Goal: Navigation & Orientation: Find specific page/section

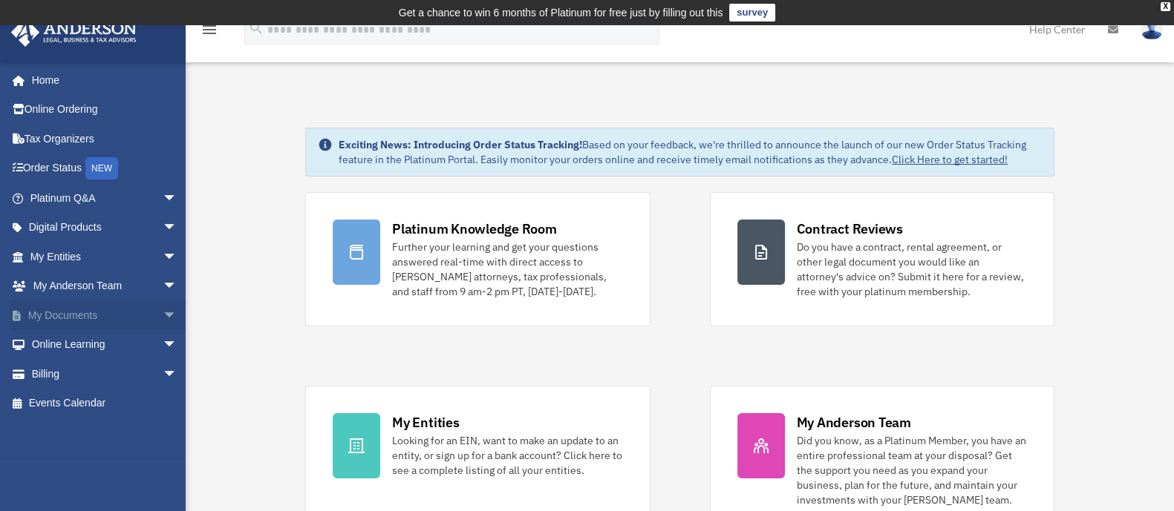
click at [80, 316] on link "My Documents arrow_drop_down" at bounding box center [104, 316] width 189 height 30
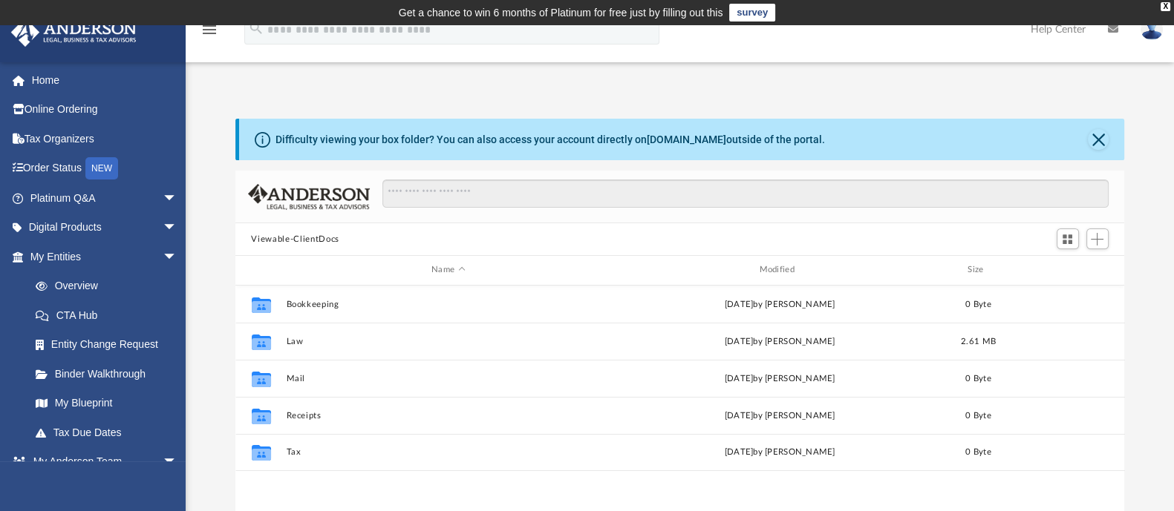
scroll to position [323, 875]
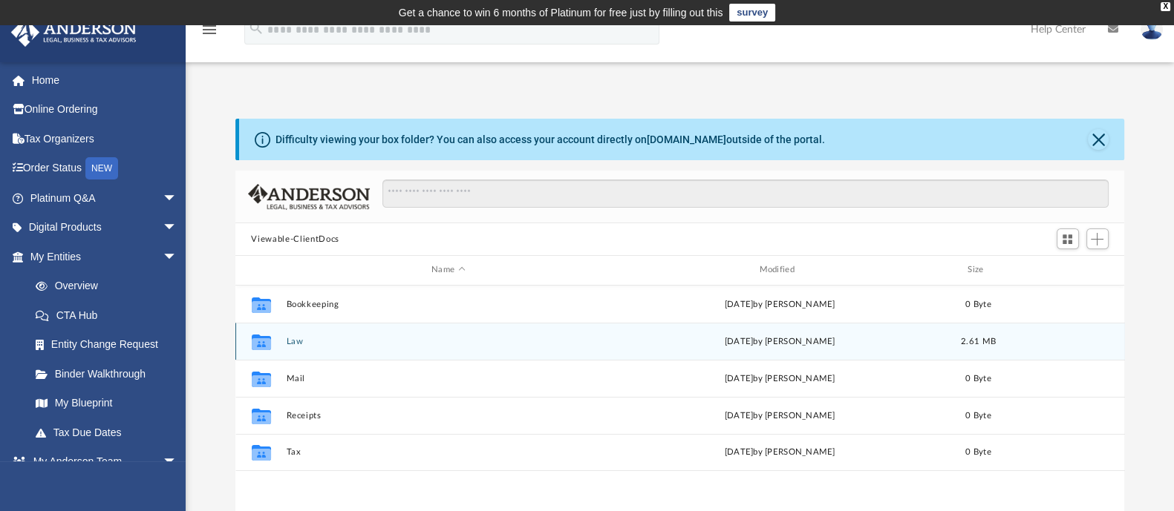
click at [294, 341] on button "Law" at bounding box center [448, 342] width 324 height 10
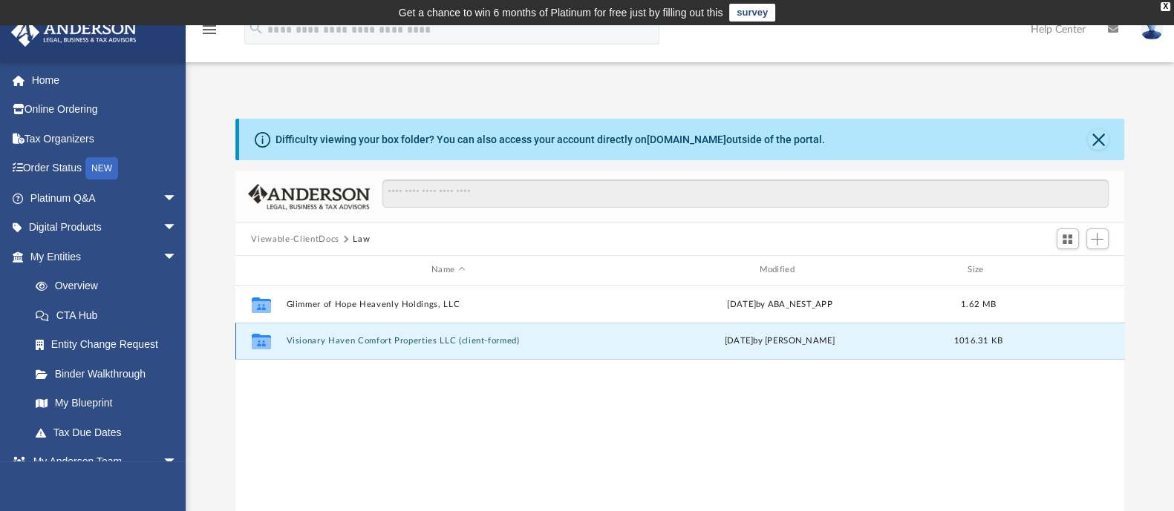
click at [329, 339] on button "Visionary Haven Comfort Properties LLC (client-formed)" at bounding box center [448, 341] width 324 height 10
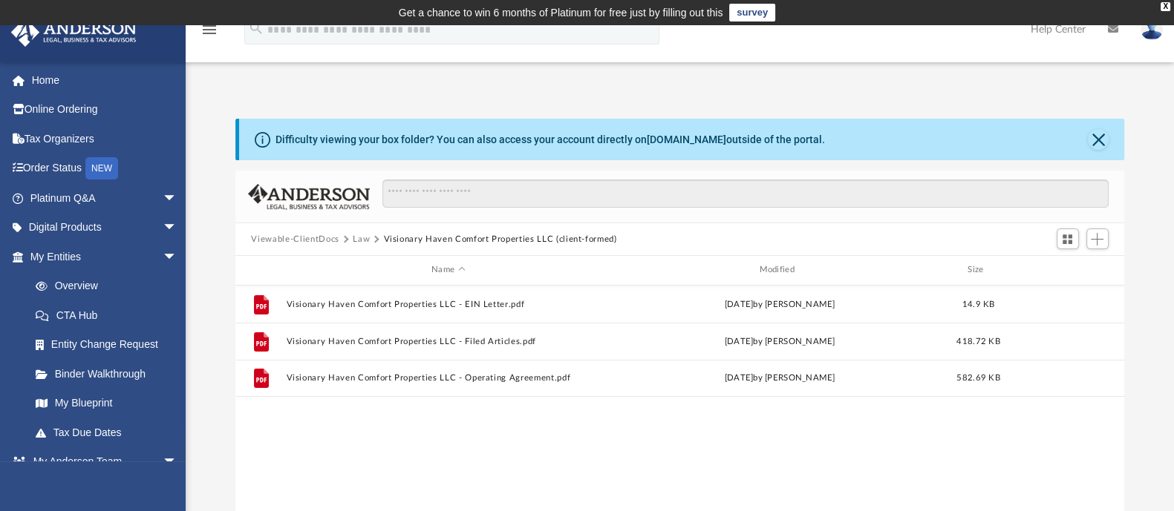
click at [332, 241] on button "Viewable-ClientDocs" at bounding box center [295, 239] width 88 height 13
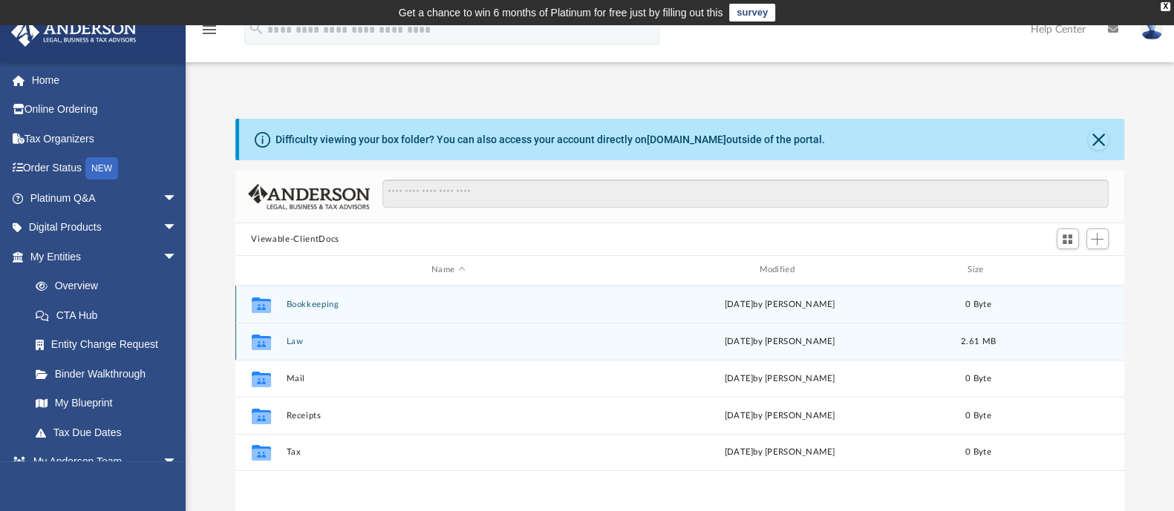
scroll to position [92, 0]
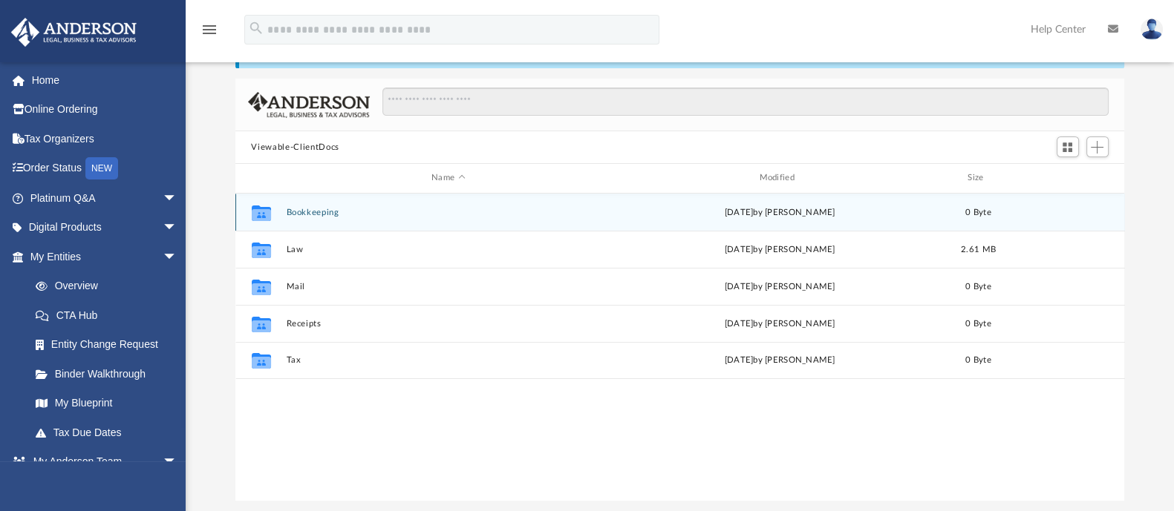
click at [261, 214] on icon "grid" at bounding box center [260, 215] width 19 height 12
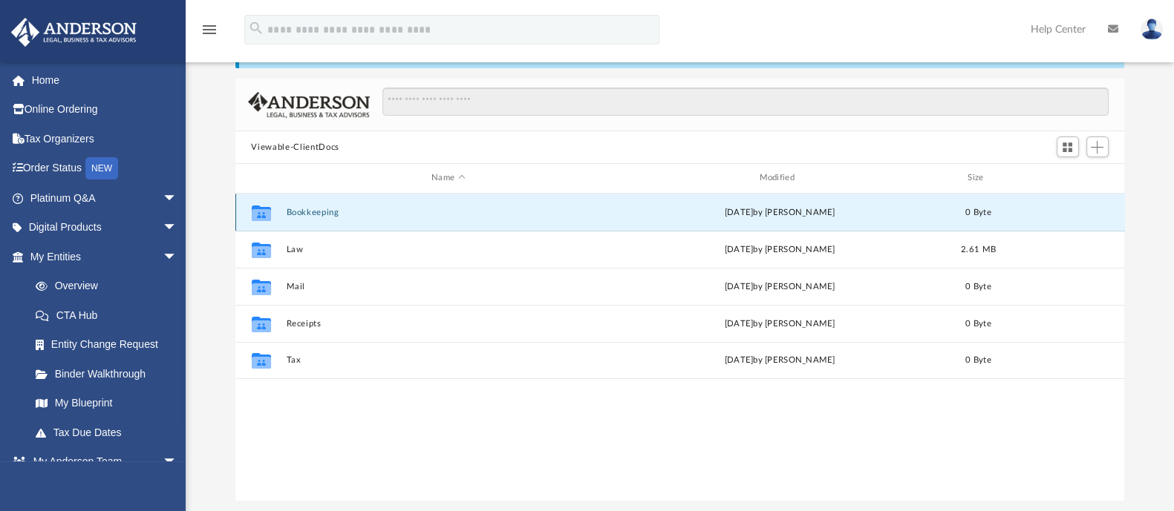
click at [301, 209] on button "Bookkeeping" at bounding box center [448, 213] width 324 height 10
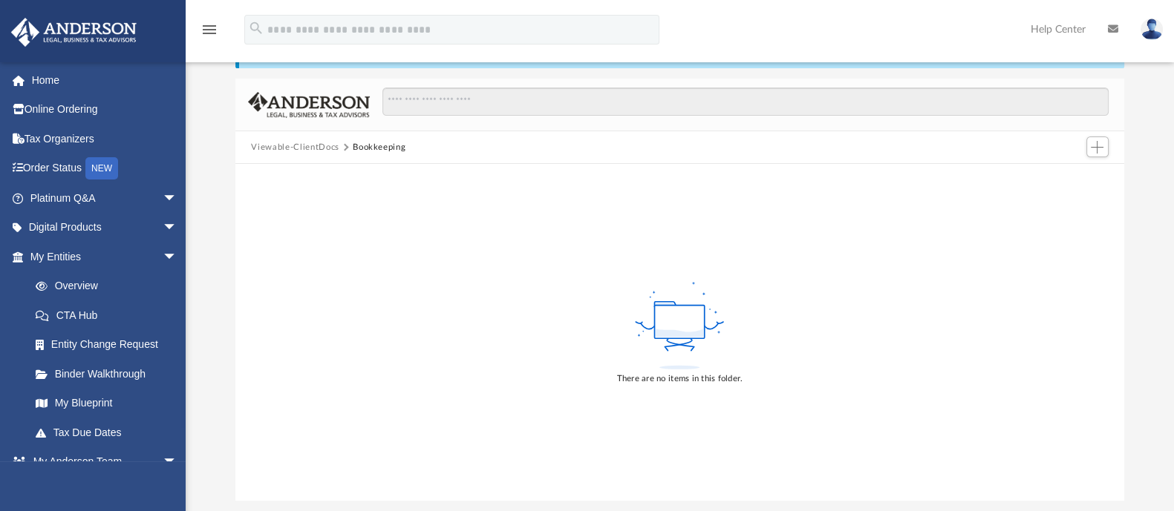
click at [286, 148] on button "Viewable-ClientDocs" at bounding box center [295, 147] width 88 height 13
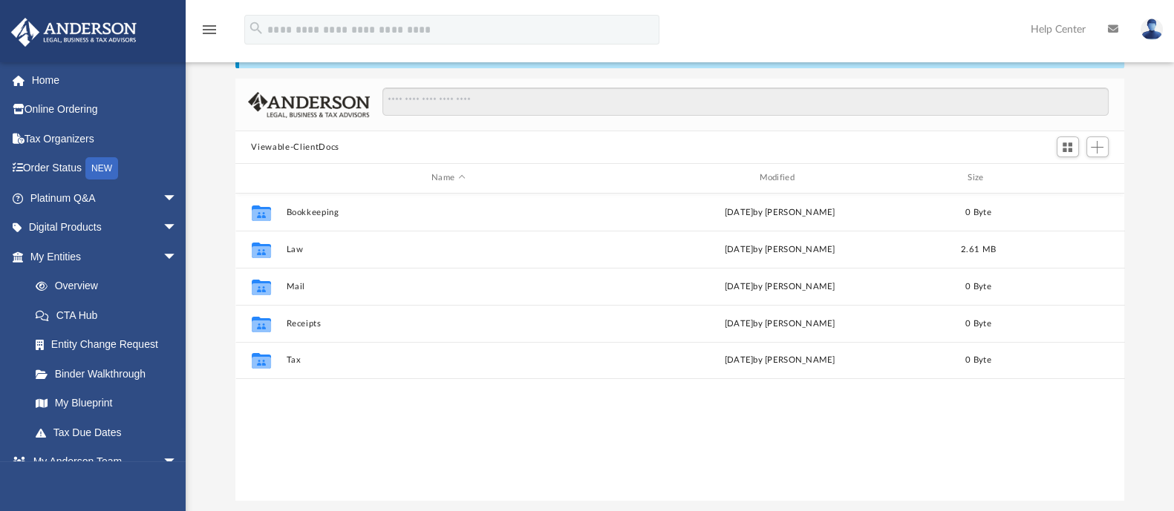
scroll to position [323, 875]
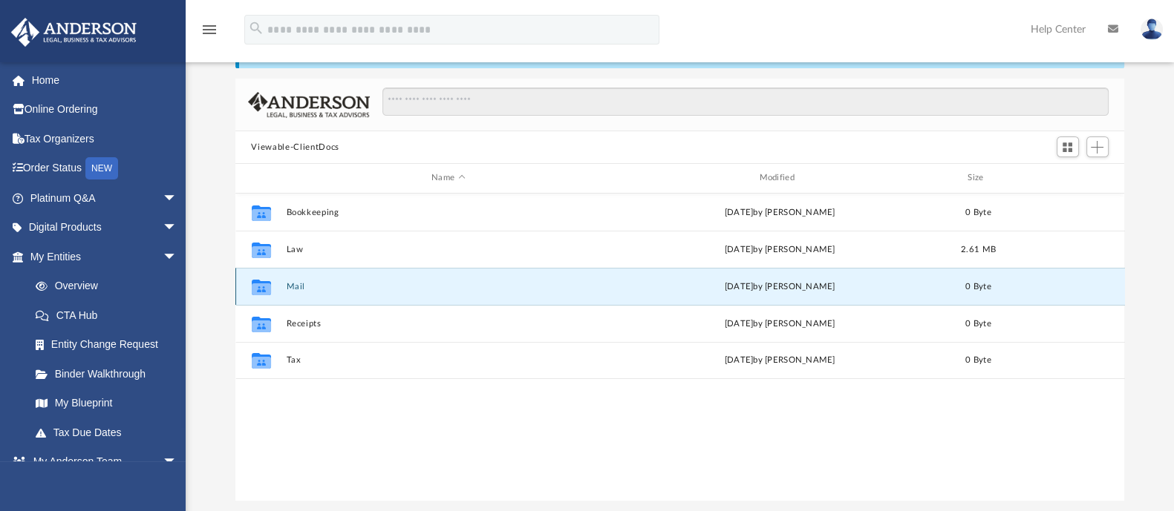
click at [295, 284] on button "Mail" at bounding box center [448, 287] width 324 height 10
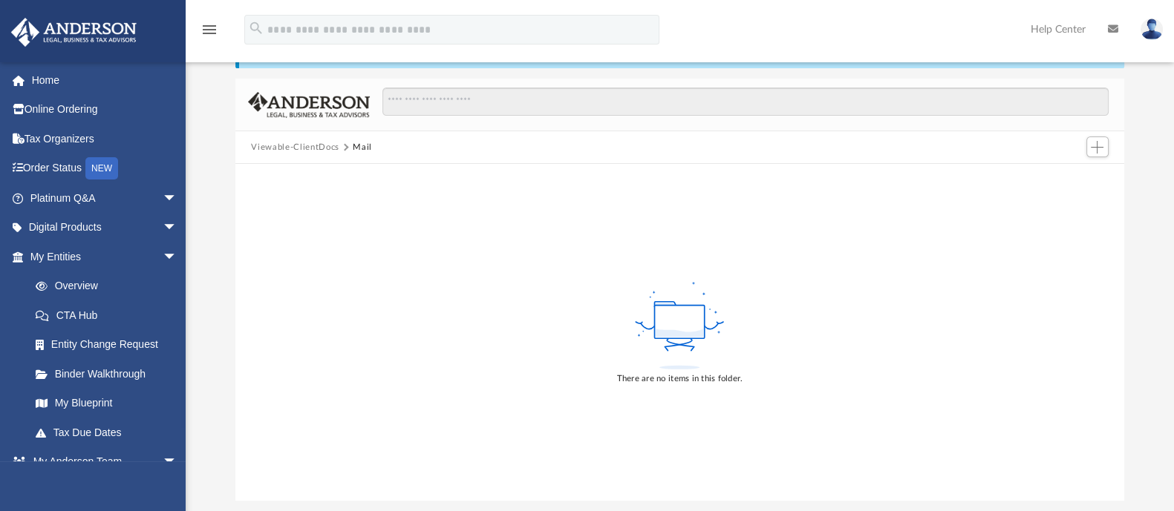
click at [297, 145] on button "Viewable-ClientDocs" at bounding box center [295, 147] width 88 height 13
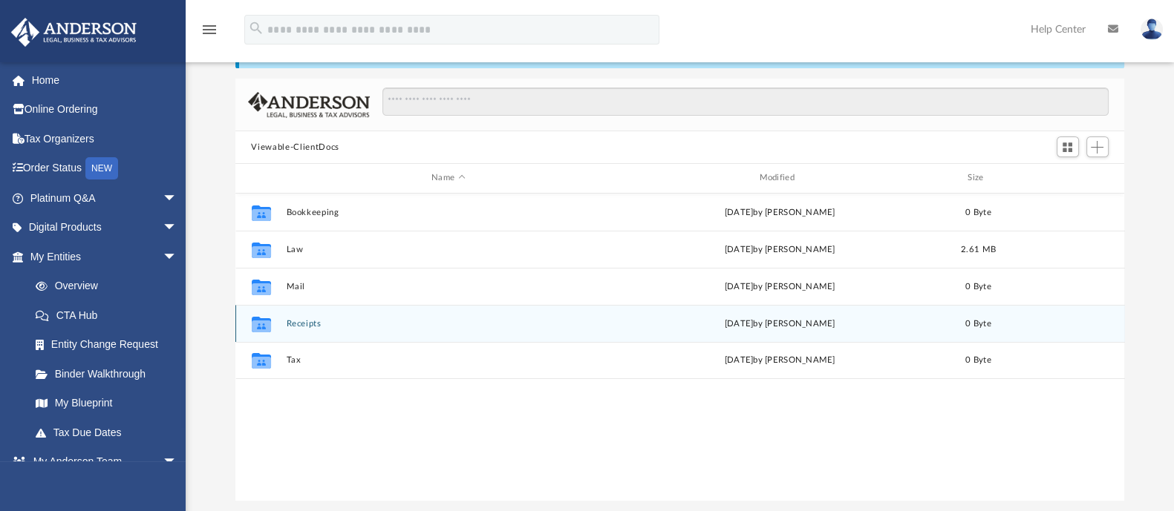
click at [304, 321] on button "Receipts" at bounding box center [448, 324] width 324 height 10
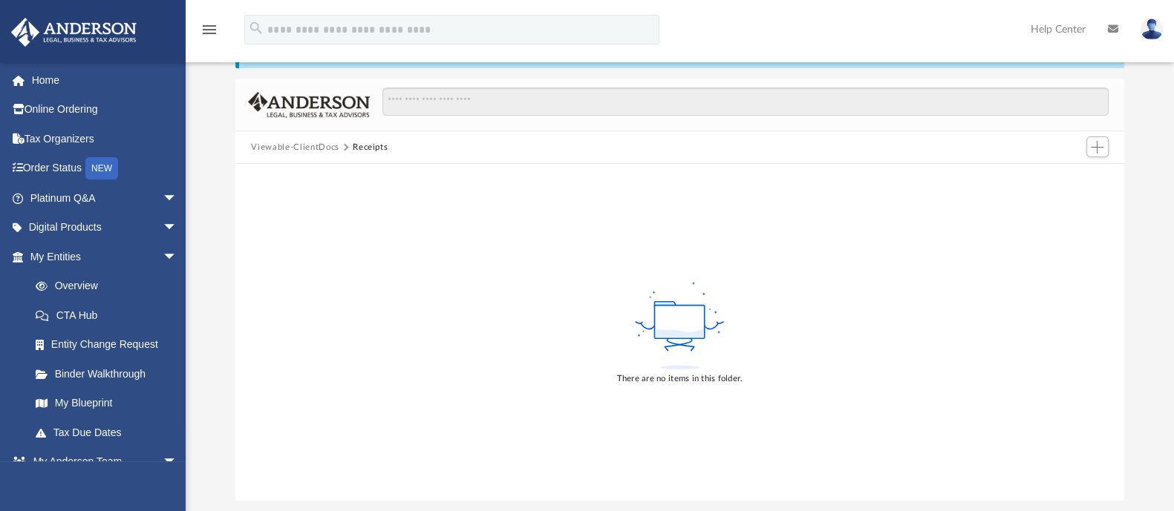
click at [292, 150] on button "Viewable-ClientDocs" at bounding box center [295, 147] width 88 height 13
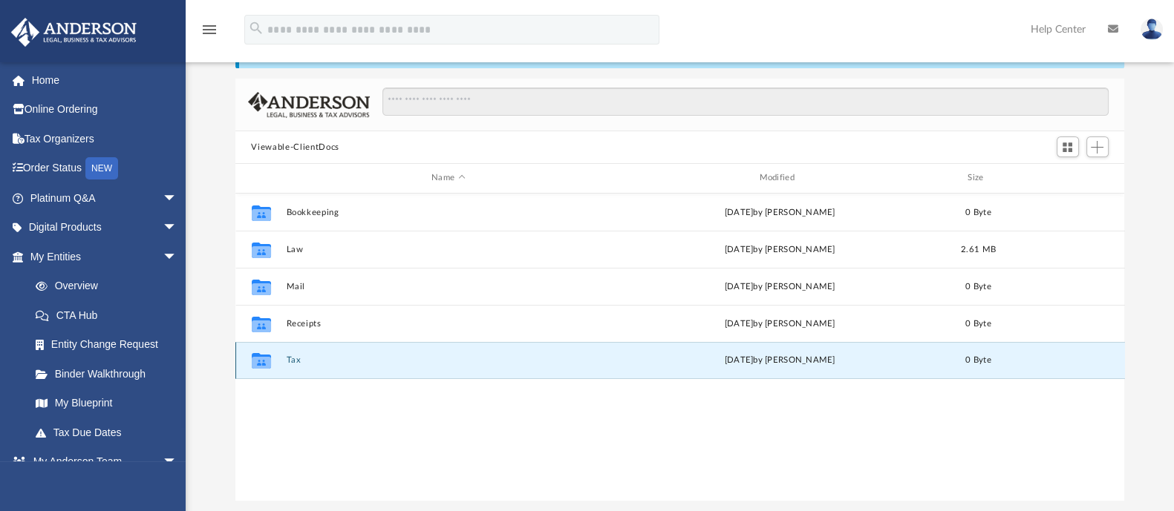
click at [287, 363] on button "Tax" at bounding box center [448, 361] width 324 height 10
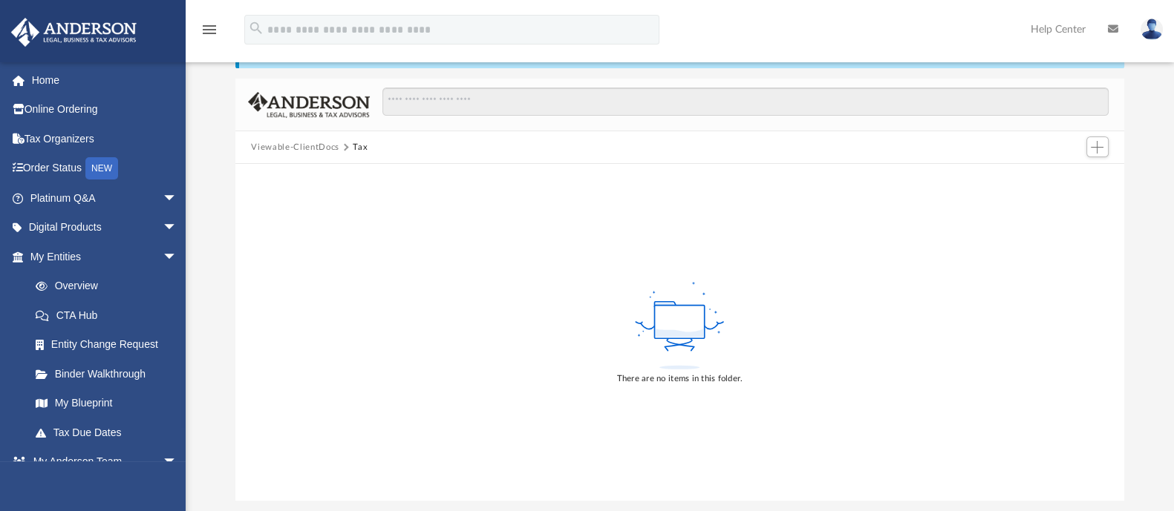
click at [290, 149] on button "Viewable-ClientDocs" at bounding box center [295, 147] width 88 height 13
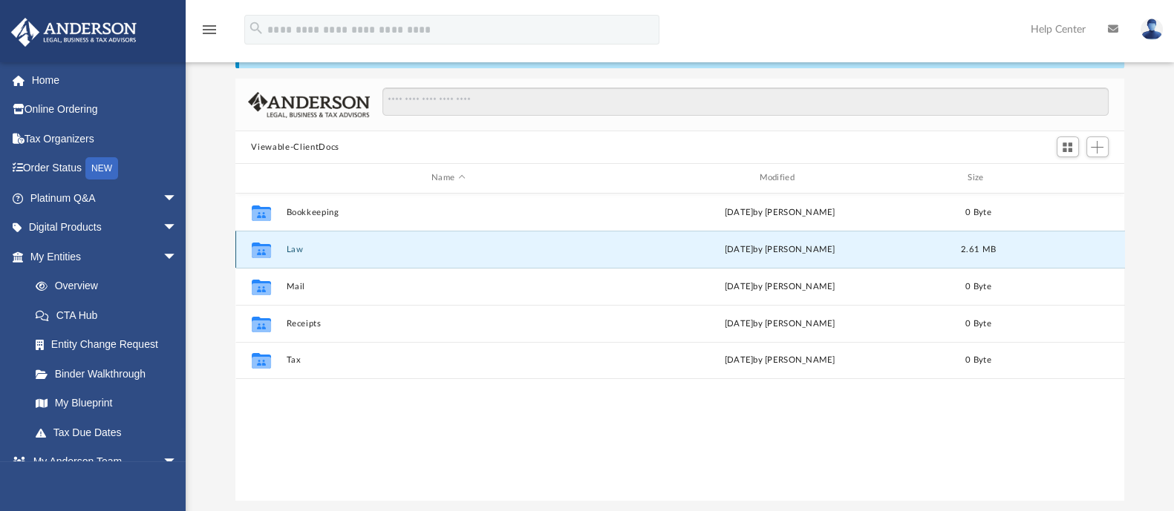
click at [294, 247] on button "Law" at bounding box center [448, 250] width 324 height 10
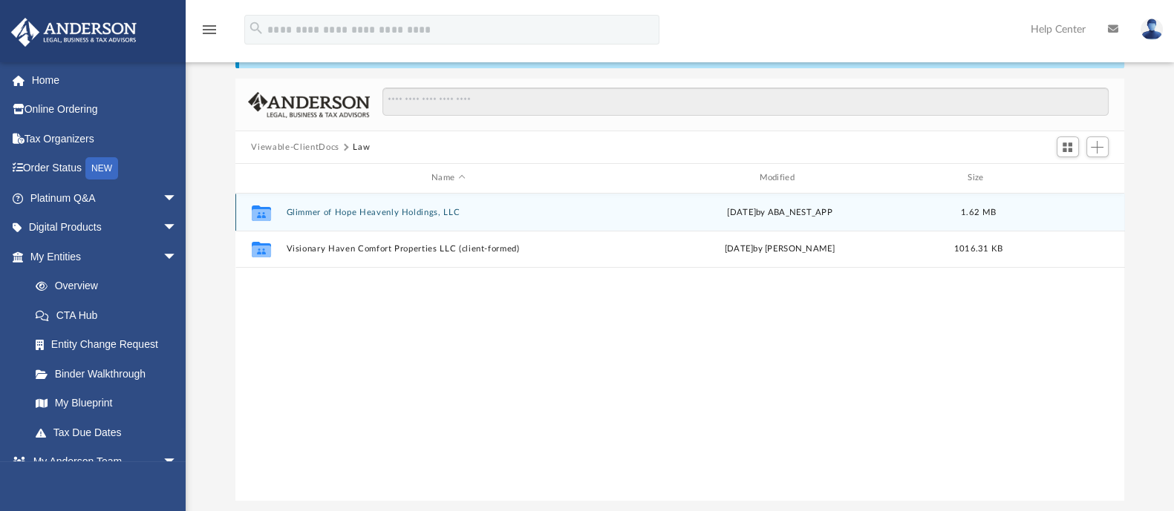
click at [337, 208] on button "Glimmer of Hope Heavenly Holdings, LLC" at bounding box center [448, 213] width 324 height 10
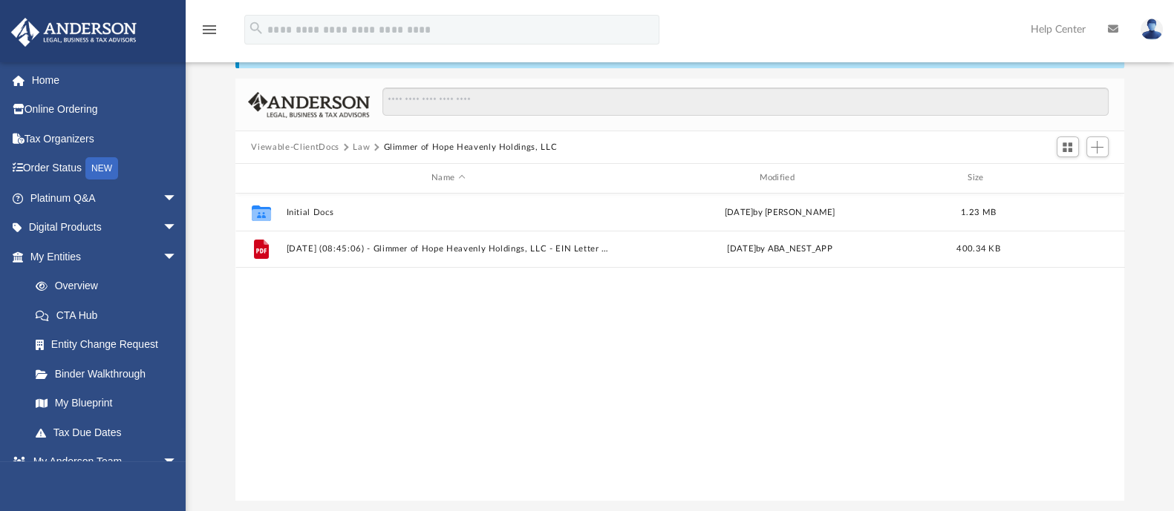
click at [353, 147] on button "Law" at bounding box center [361, 147] width 17 height 13
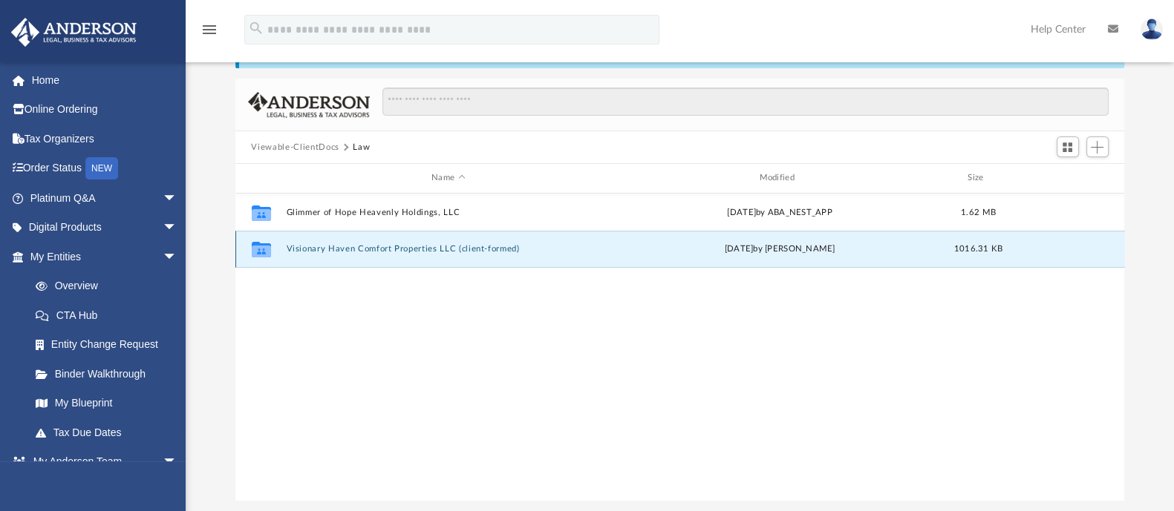
click at [348, 249] on button "Visionary Haven Comfort Properties LLC (client-formed)" at bounding box center [448, 249] width 324 height 10
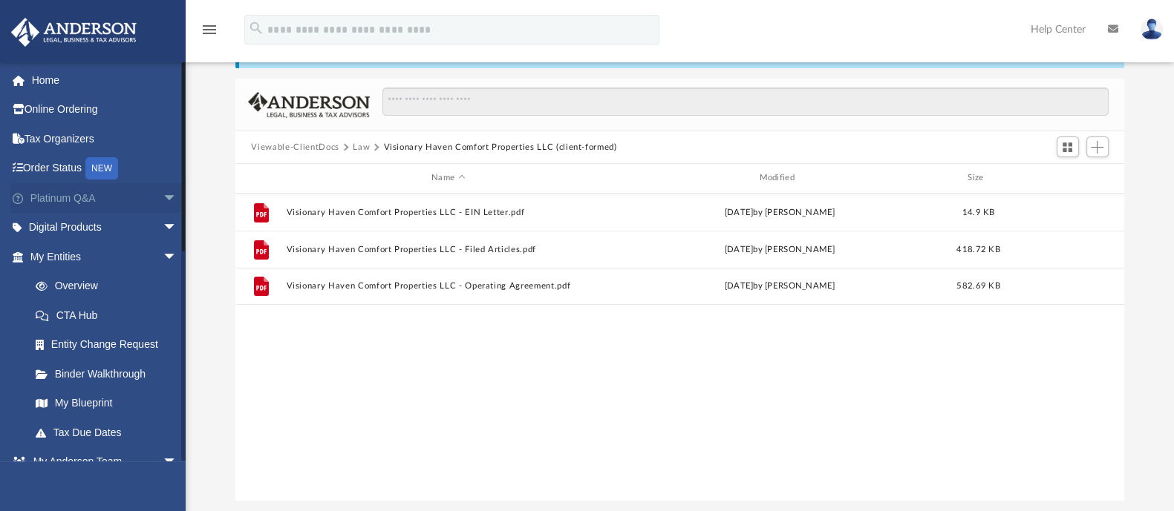
click at [77, 193] on link "Platinum Q&A arrow_drop_down" at bounding box center [104, 198] width 189 height 30
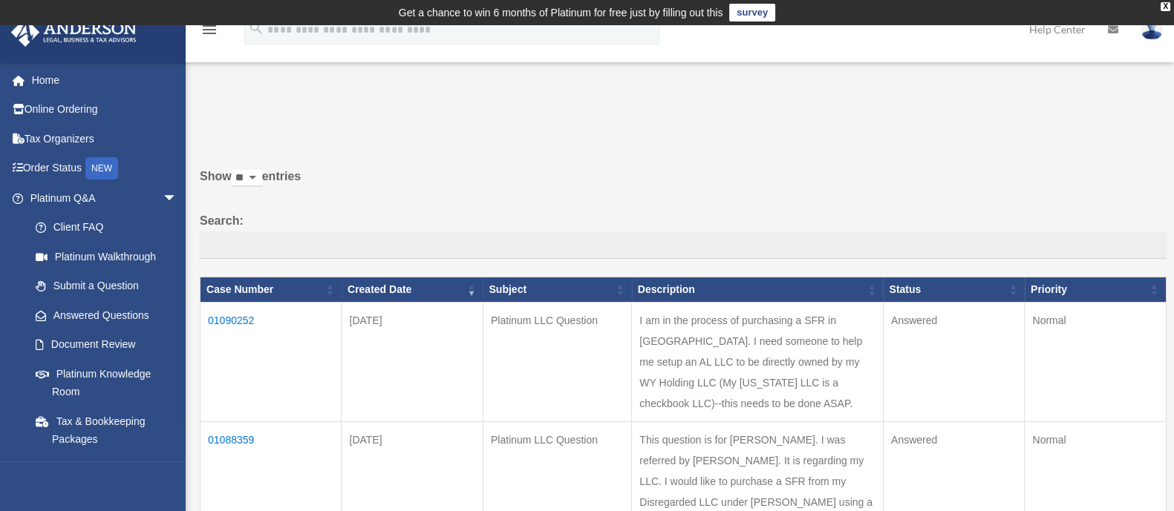
scroll to position [92, 0]
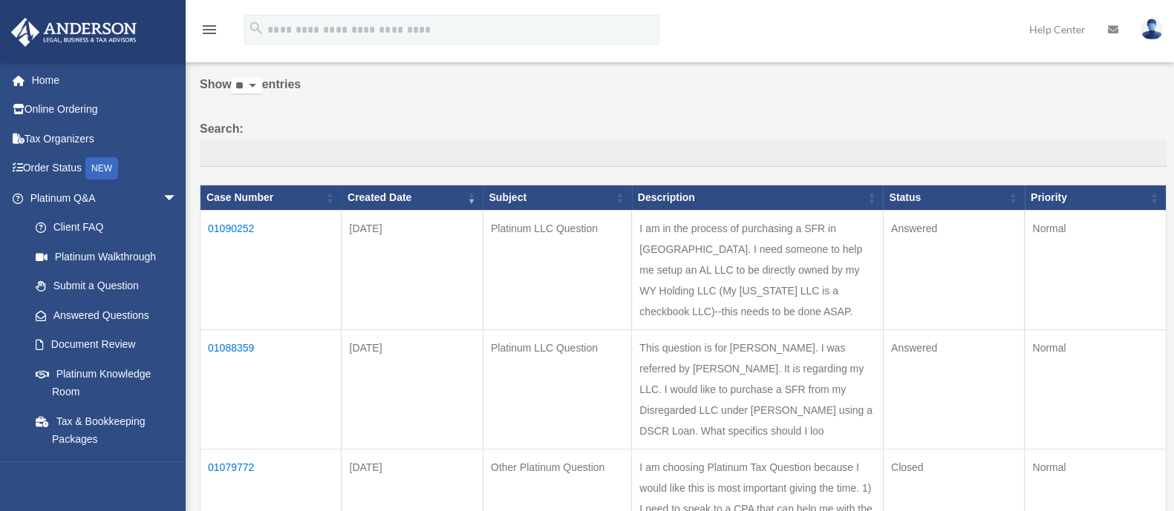
click at [233, 226] on td "01090252" at bounding box center [270, 271] width 141 height 120
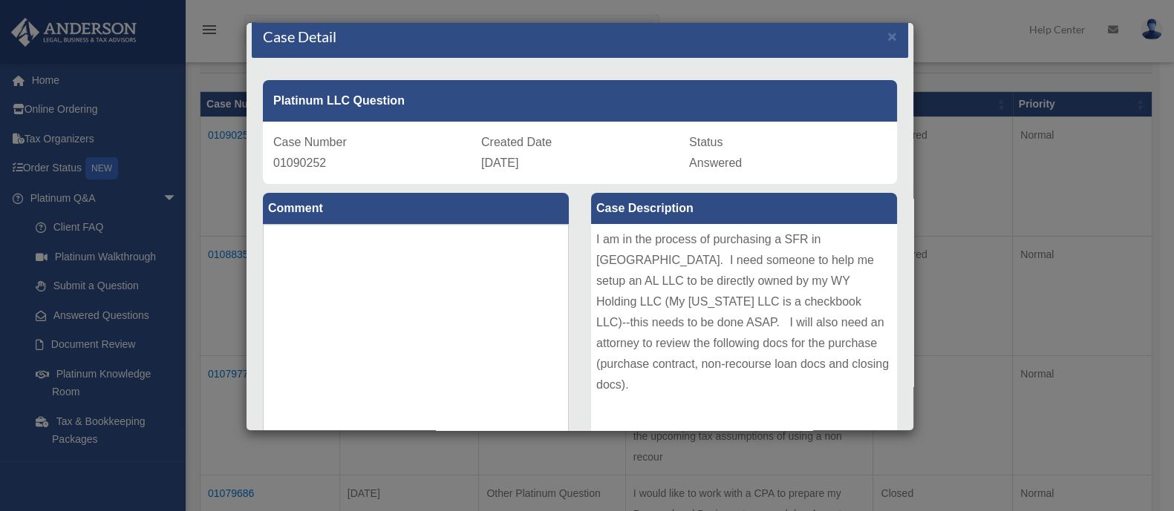
scroll to position [0, 0]
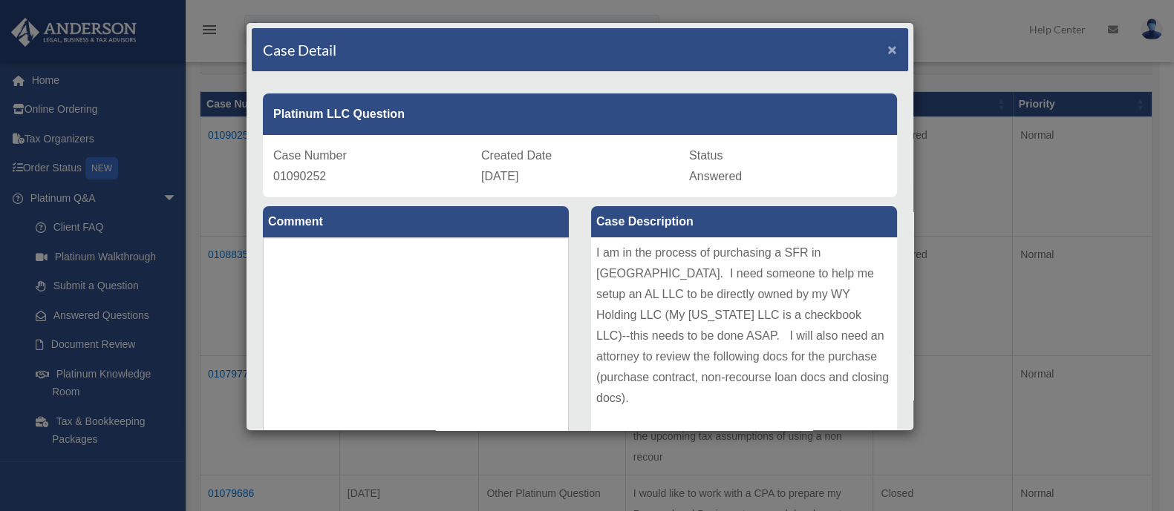
click at [887, 50] on span "×" at bounding box center [892, 49] width 10 height 17
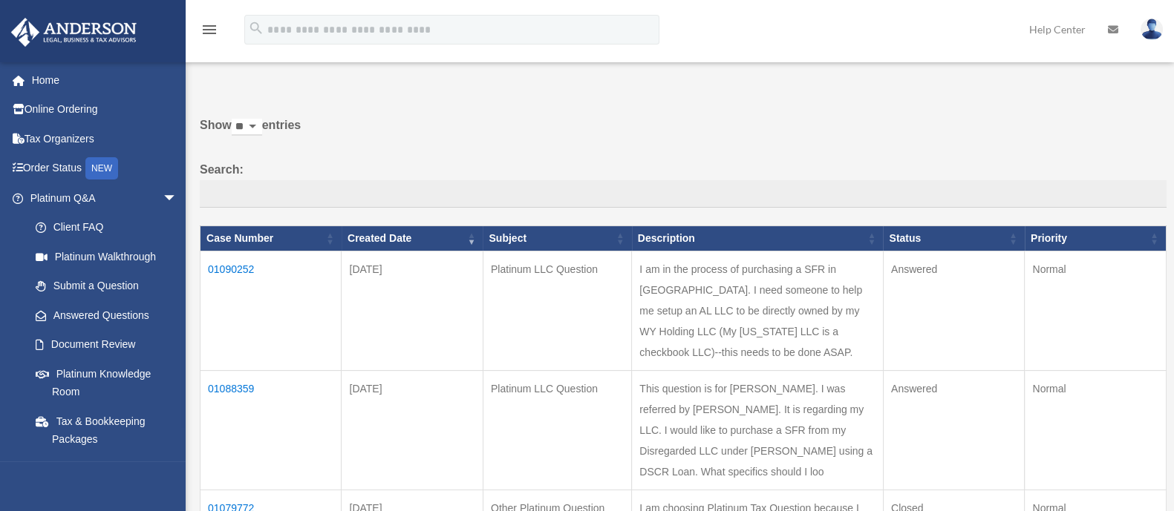
scroll to position [92, 0]
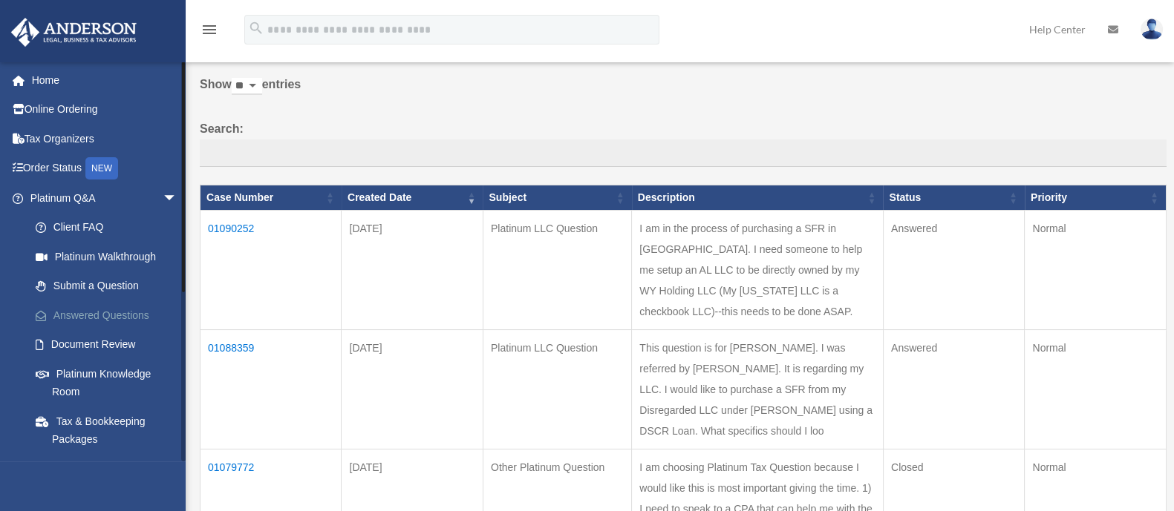
click at [91, 316] on link "Answered Questions" at bounding box center [110, 316] width 179 height 30
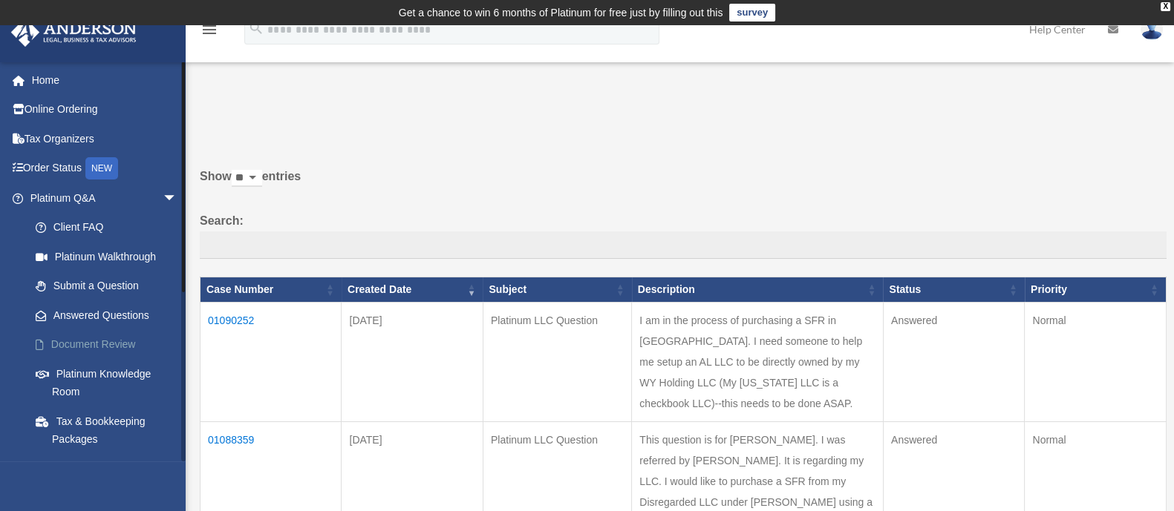
click at [80, 346] on link "Document Review" at bounding box center [110, 345] width 179 height 30
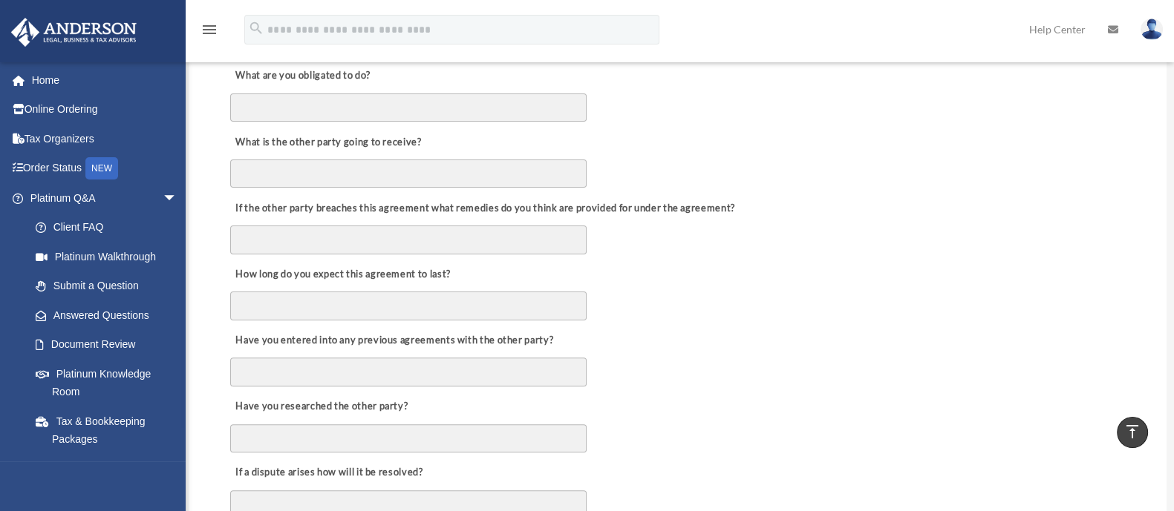
scroll to position [742, 0]
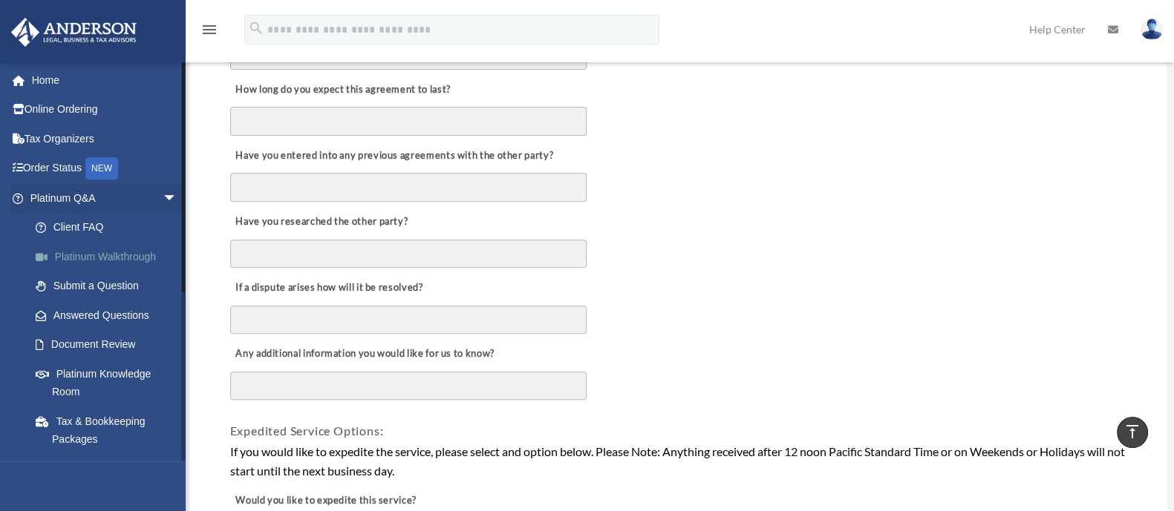
click at [86, 256] on link "Platinum Walkthrough" at bounding box center [110, 257] width 179 height 30
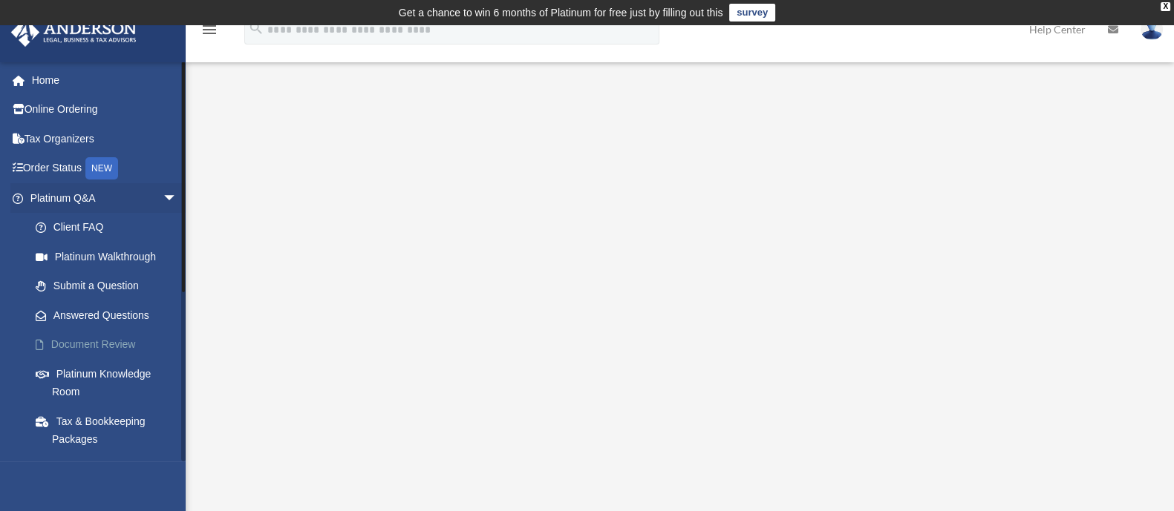
click at [102, 344] on link "Document Review" at bounding box center [110, 345] width 179 height 30
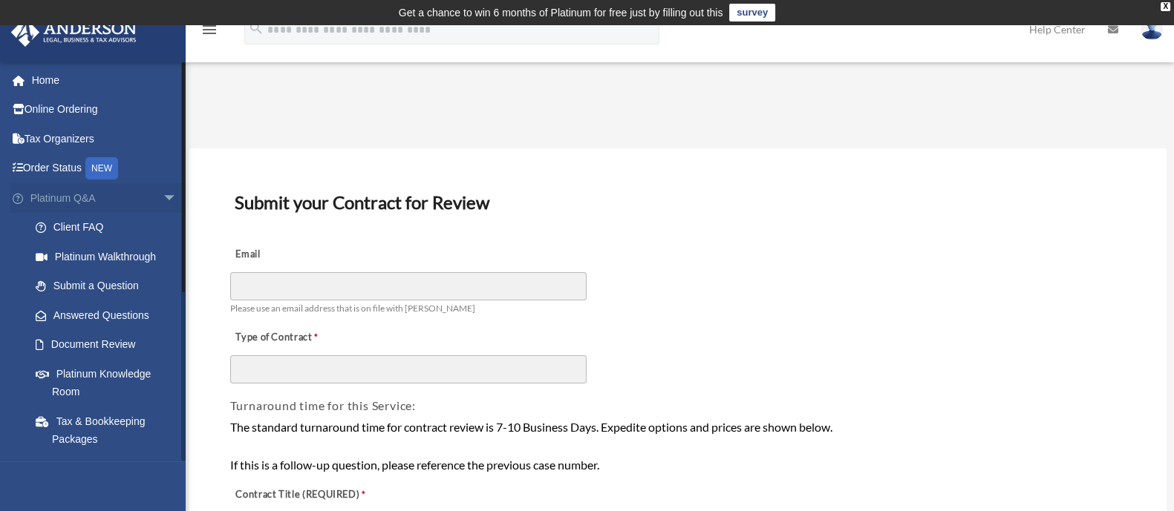
click at [82, 199] on link "Platinum Q&A arrow_drop_down" at bounding box center [104, 198] width 189 height 30
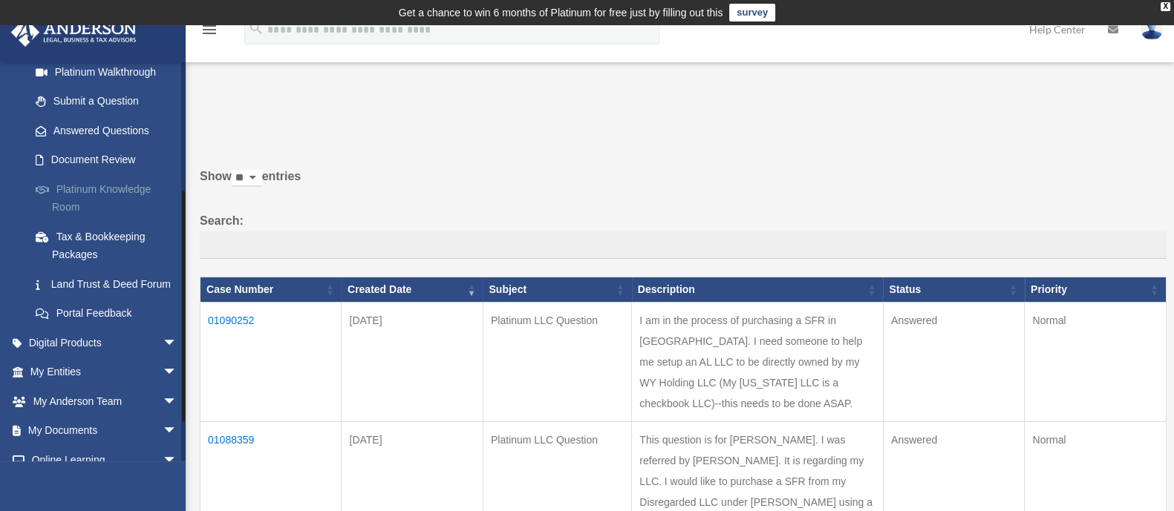
scroll to position [278, 0]
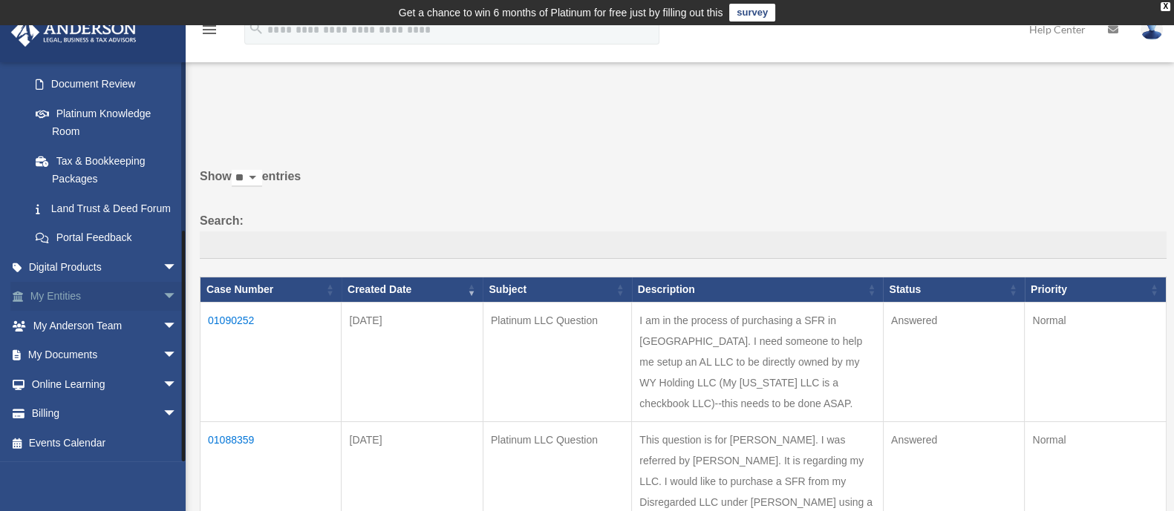
click at [69, 295] on link "My Entities arrow_drop_down" at bounding box center [104, 297] width 189 height 30
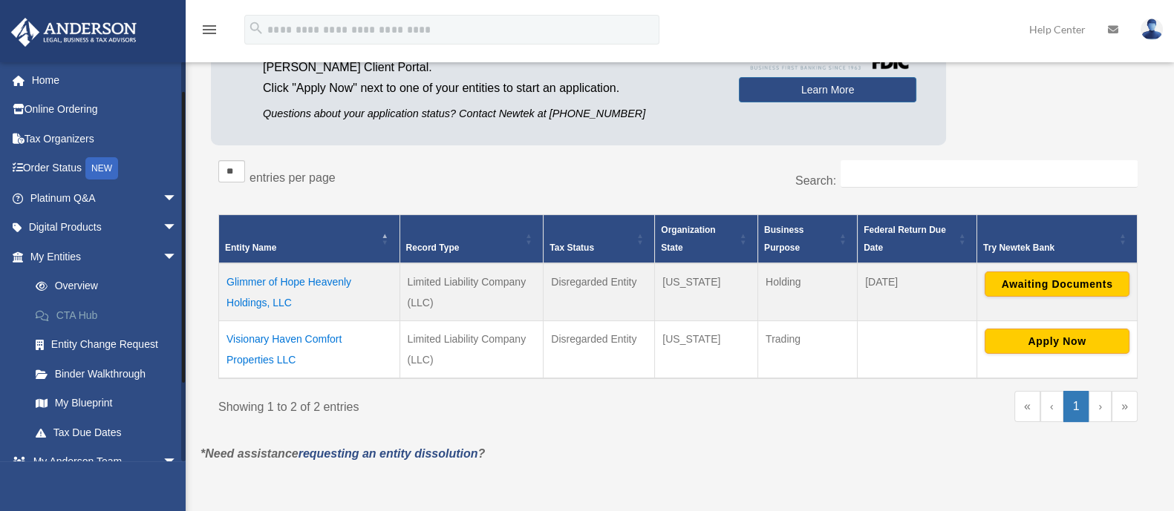
scroll to position [92, 0]
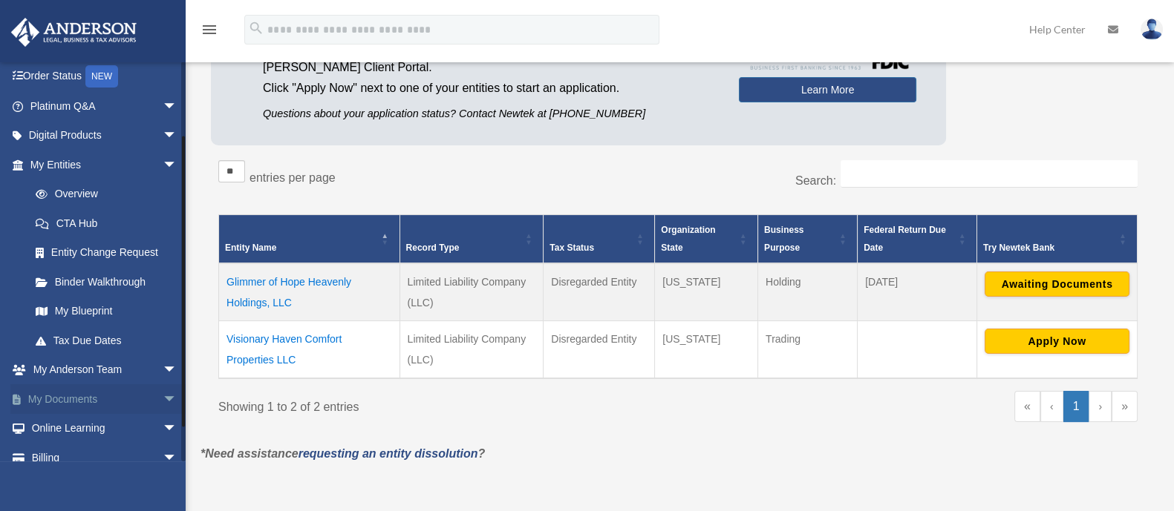
click at [82, 396] on link "My Documents arrow_drop_down" at bounding box center [104, 400] width 189 height 30
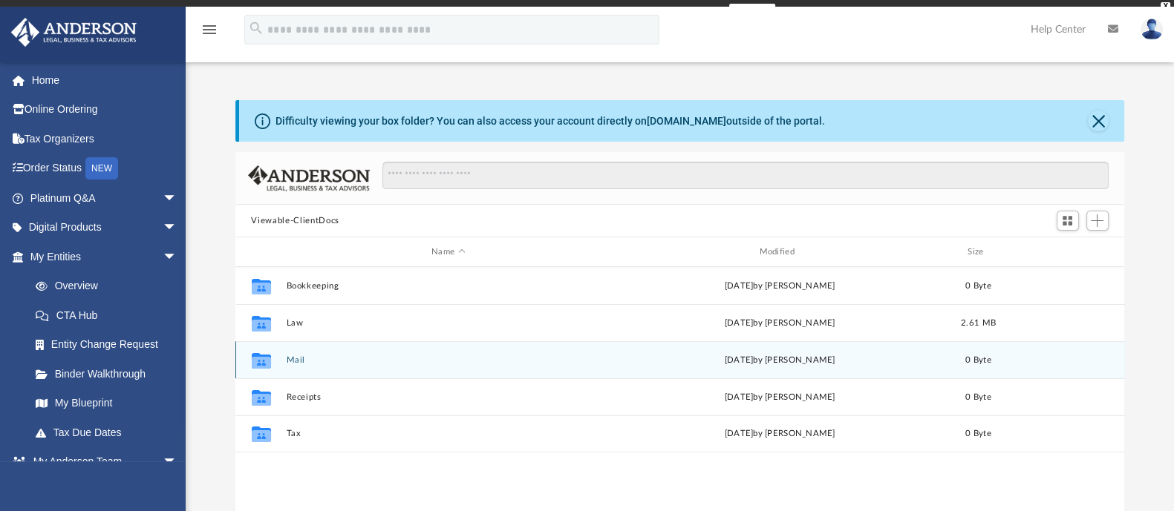
scroll to position [323, 875]
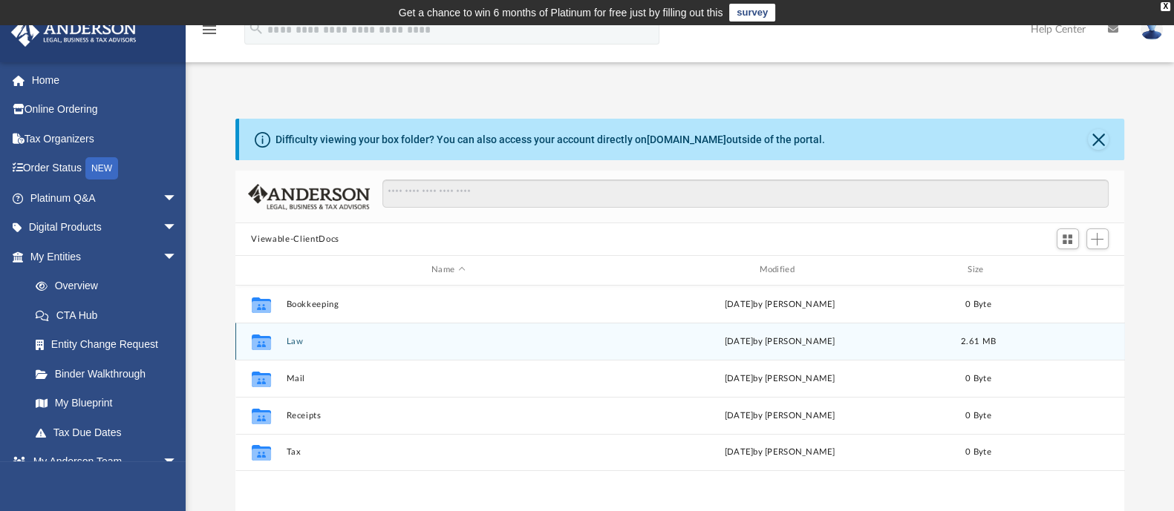
click at [293, 343] on button "Law" at bounding box center [448, 342] width 324 height 10
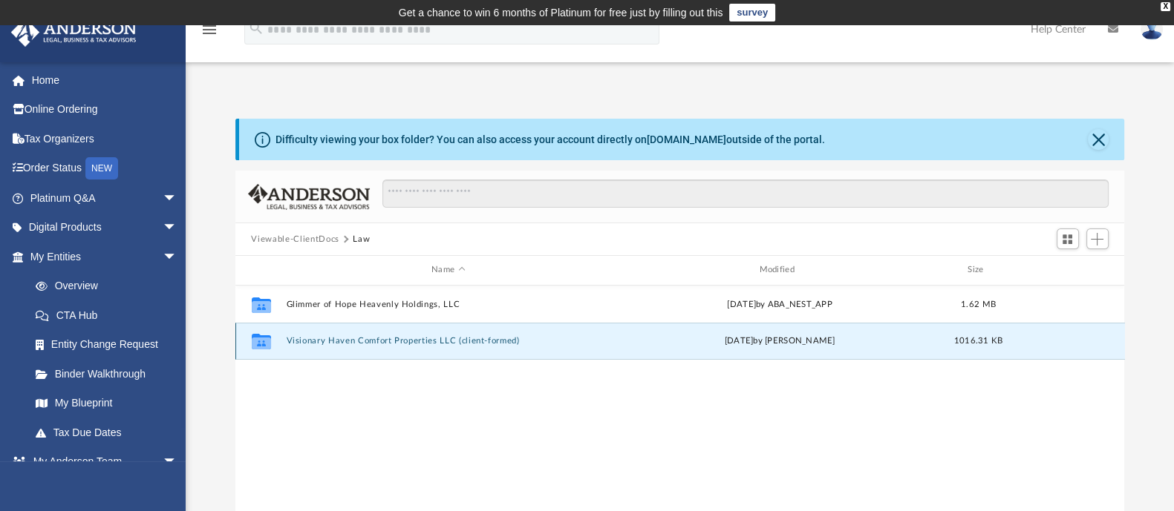
click at [322, 343] on button "Visionary Haven Comfort Properties LLC (client-formed)" at bounding box center [448, 341] width 324 height 10
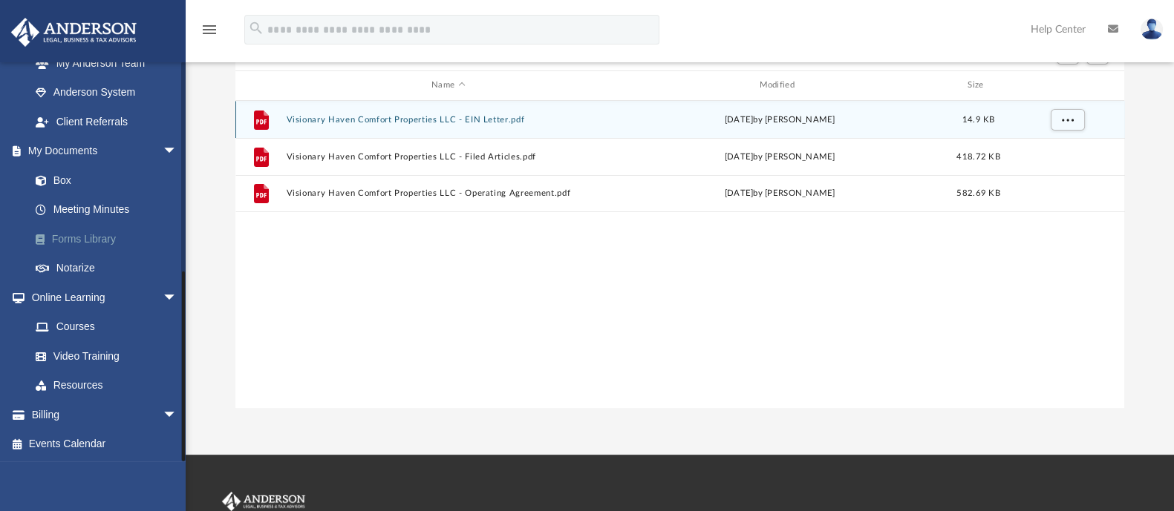
scroll to position [336, 0]
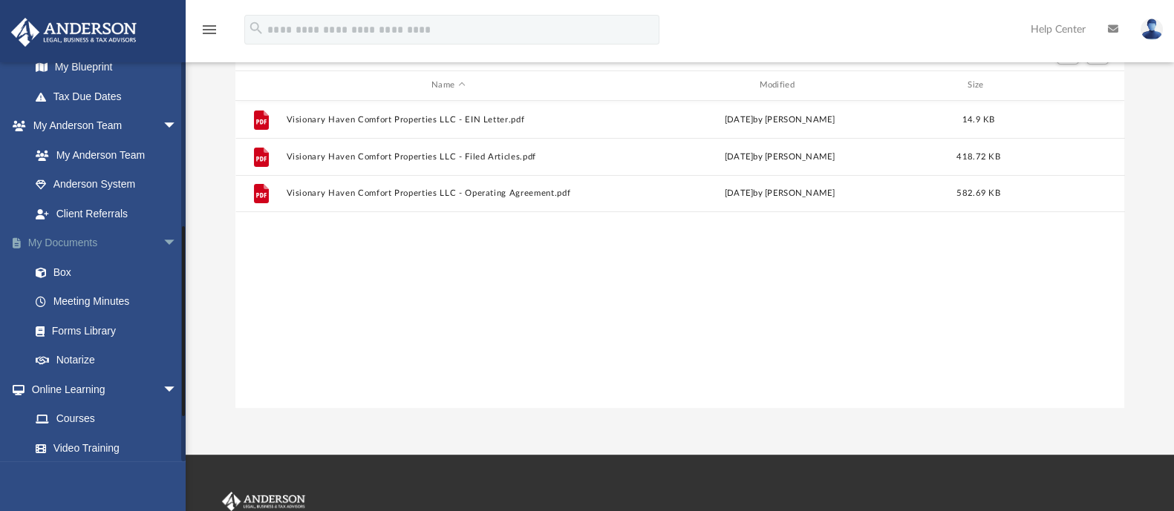
click at [75, 243] on link "My Documents arrow_drop_down" at bounding box center [104, 244] width 189 height 30
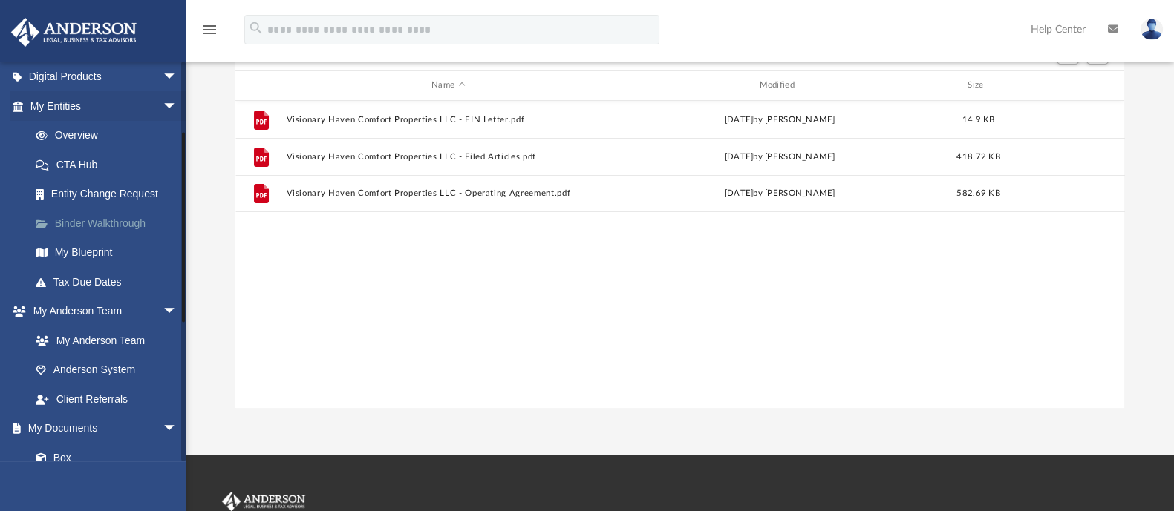
scroll to position [58, 0]
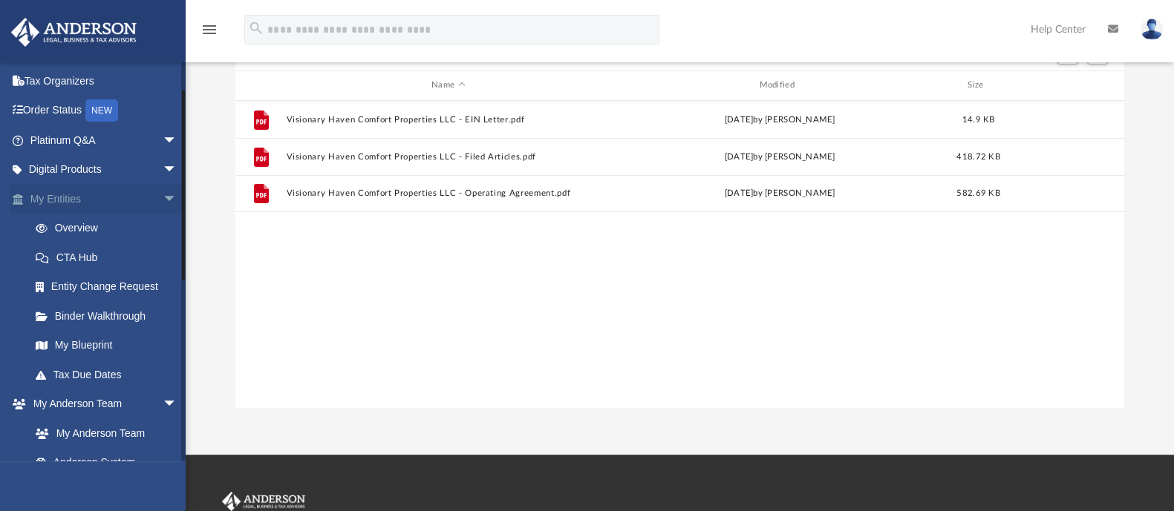
click at [68, 197] on link "My Entities arrow_drop_down" at bounding box center [104, 199] width 189 height 30
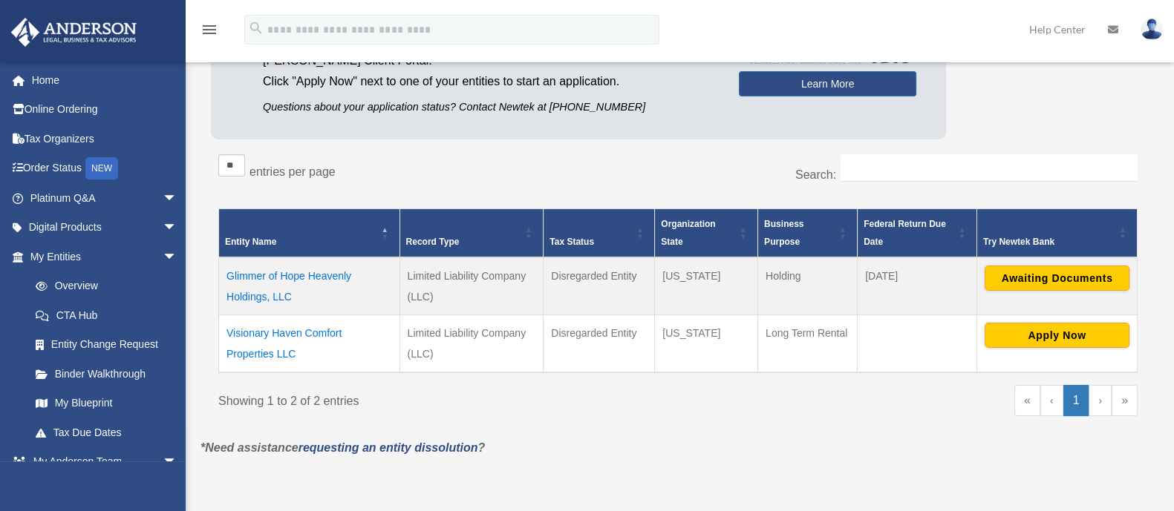
scroll to position [200, 0]
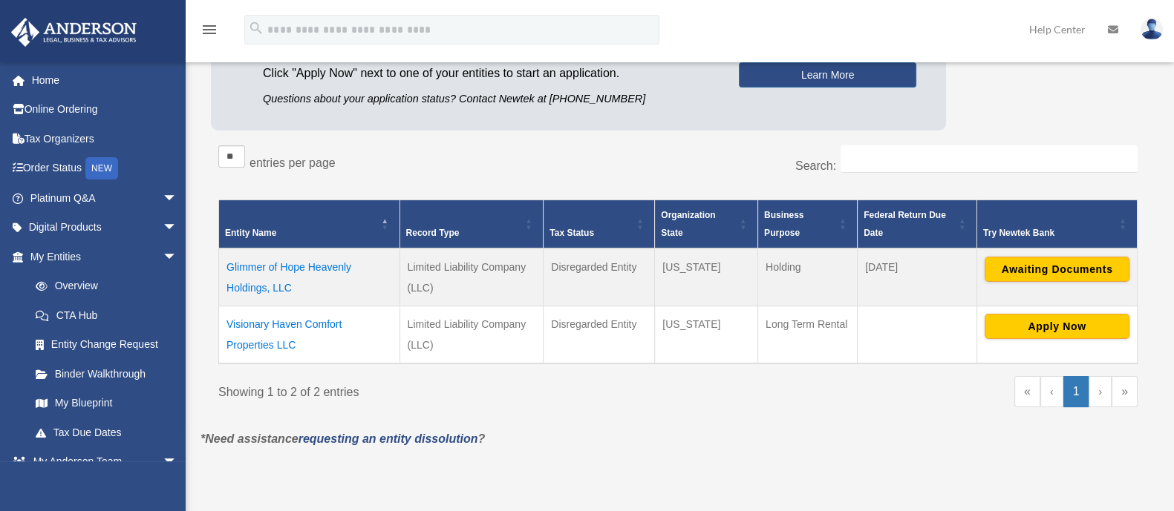
click at [284, 318] on td "Visionary Haven Comfort Properties LLC" at bounding box center [309, 336] width 181 height 58
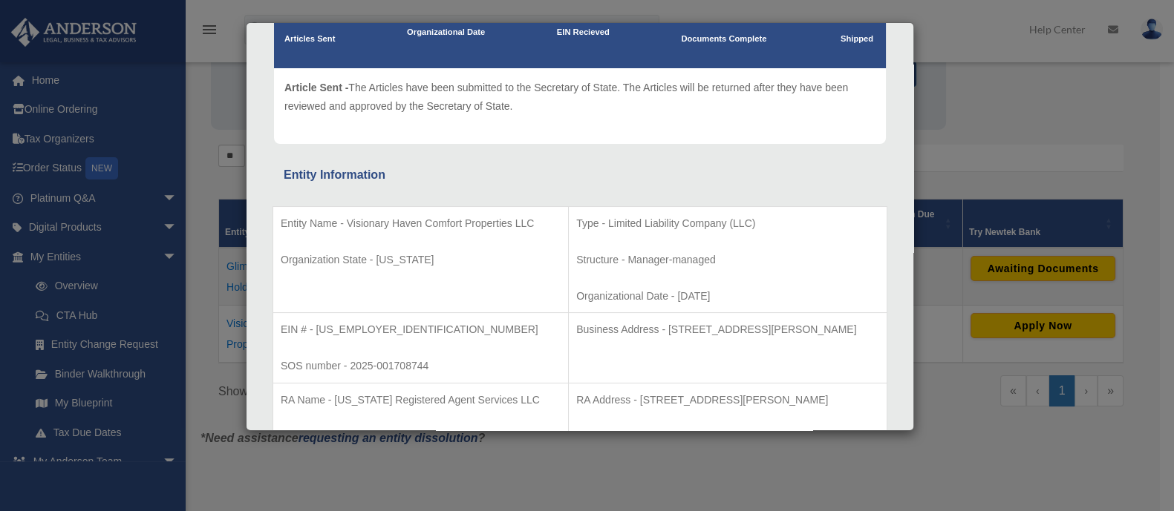
scroll to position [0, 0]
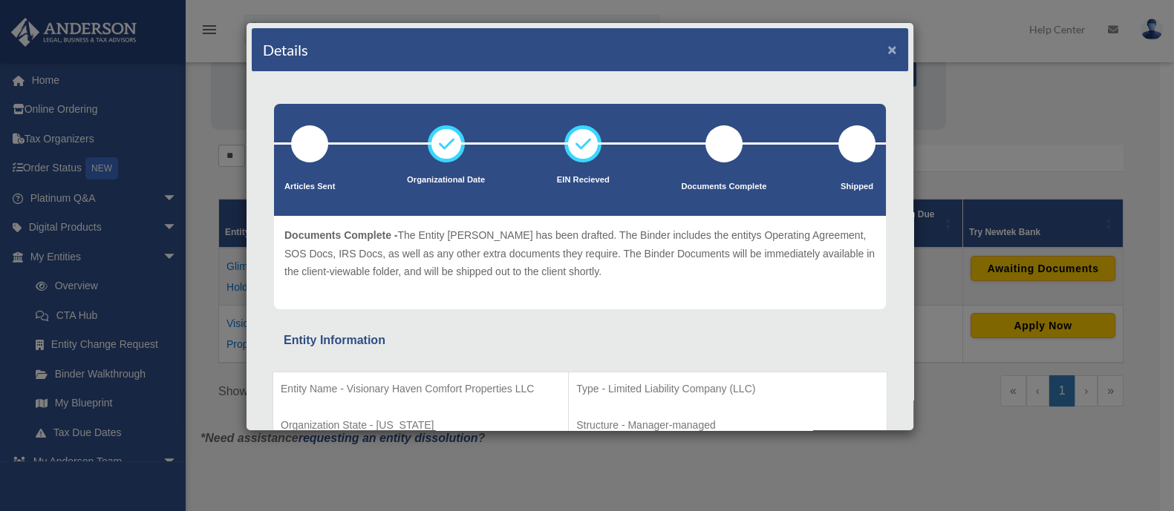
click at [887, 50] on button "×" at bounding box center [892, 50] width 10 height 16
